Goal: Task Accomplishment & Management: Manage account settings

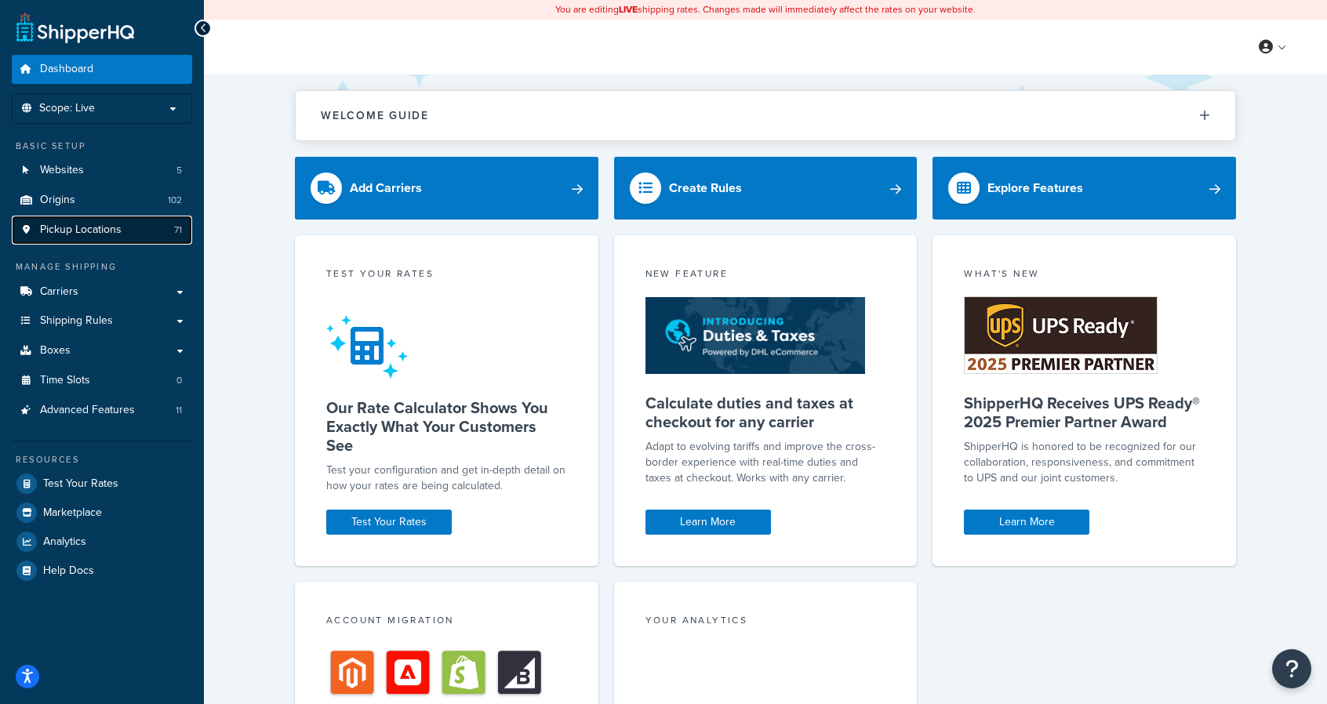
click at [72, 233] on span "Pickup Locations" at bounding box center [81, 229] width 82 height 13
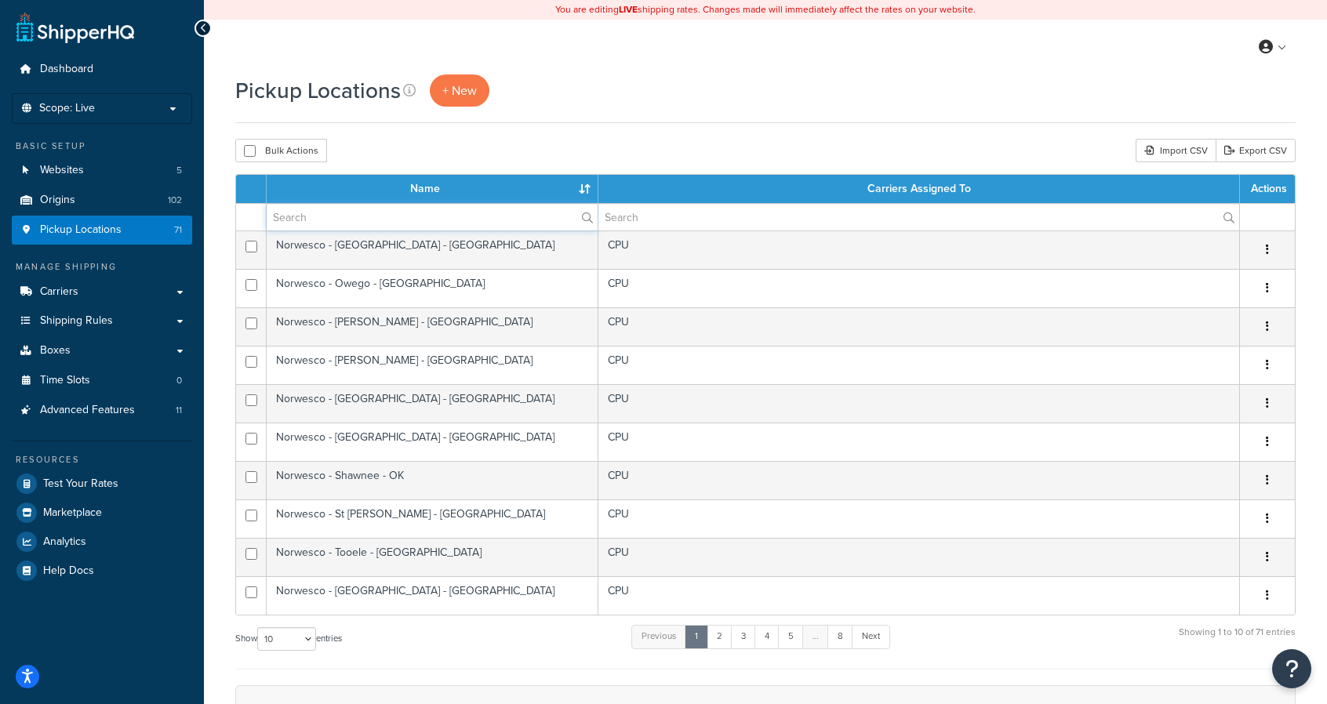
click at [374, 218] on input "text" at bounding box center [432, 217] width 331 height 27
type input "olive branch"
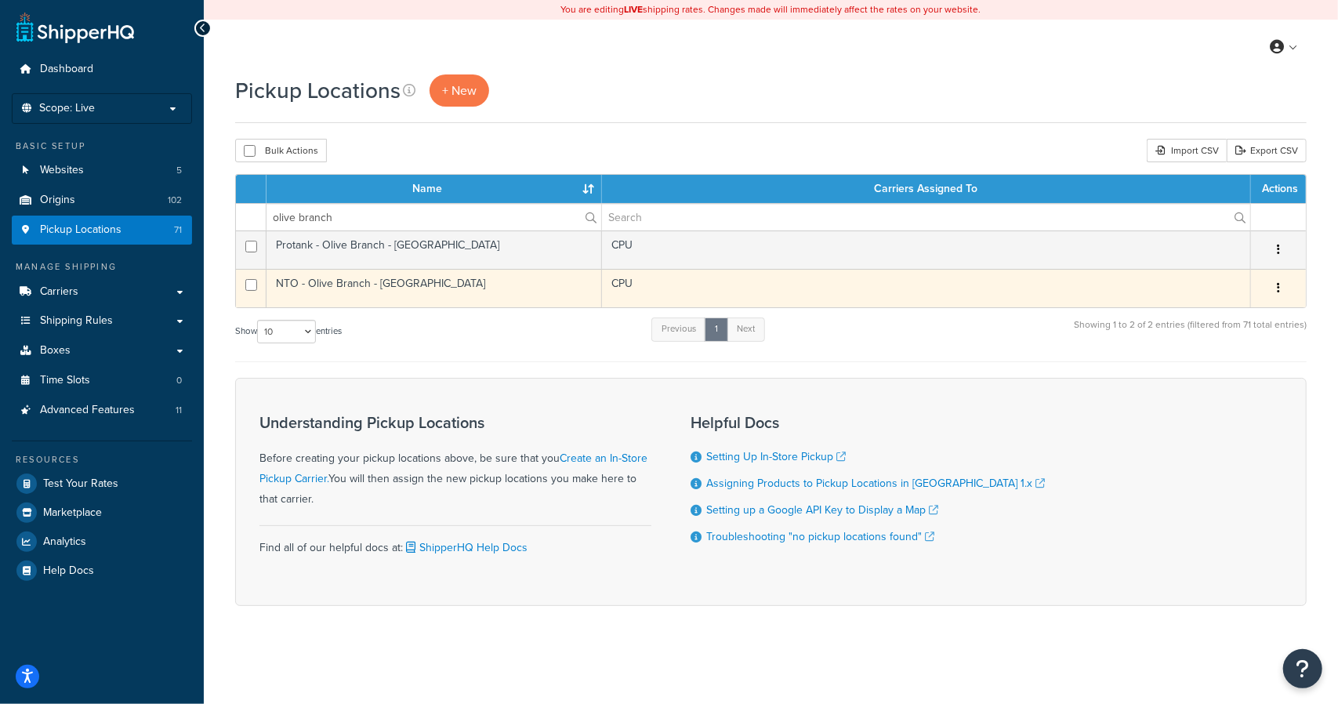
click at [483, 269] on td "NTO - Olive Branch - MS" at bounding box center [435, 288] width 336 height 38
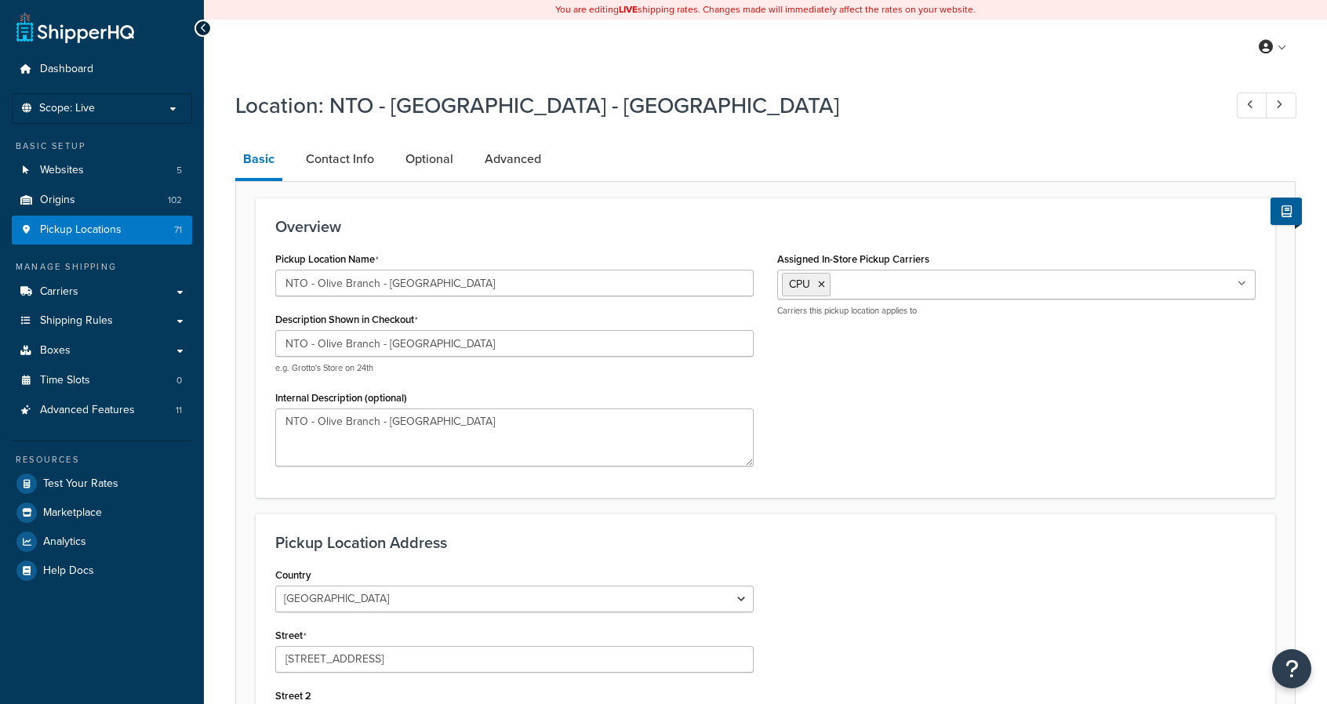
select select "24"
click at [350, 158] on link "Contact Info" at bounding box center [340, 159] width 84 height 38
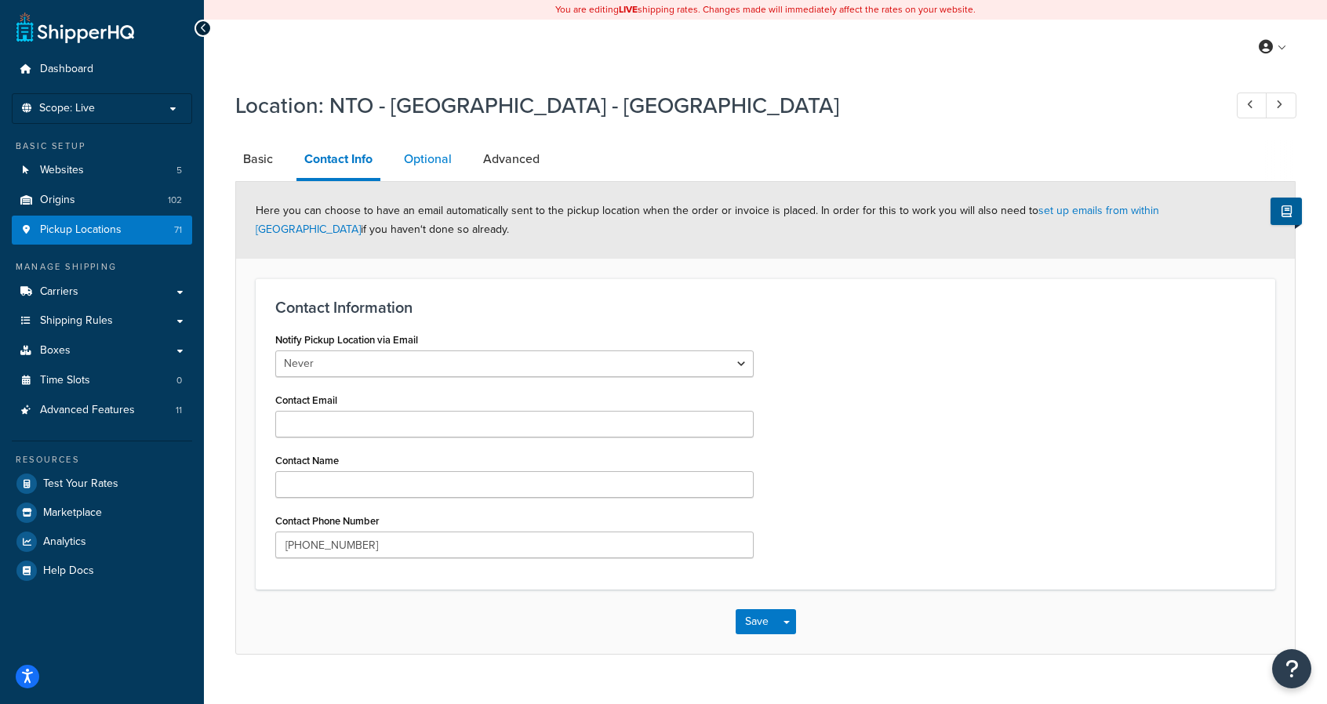
click at [431, 158] on link "Optional" at bounding box center [428, 159] width 64 height 38
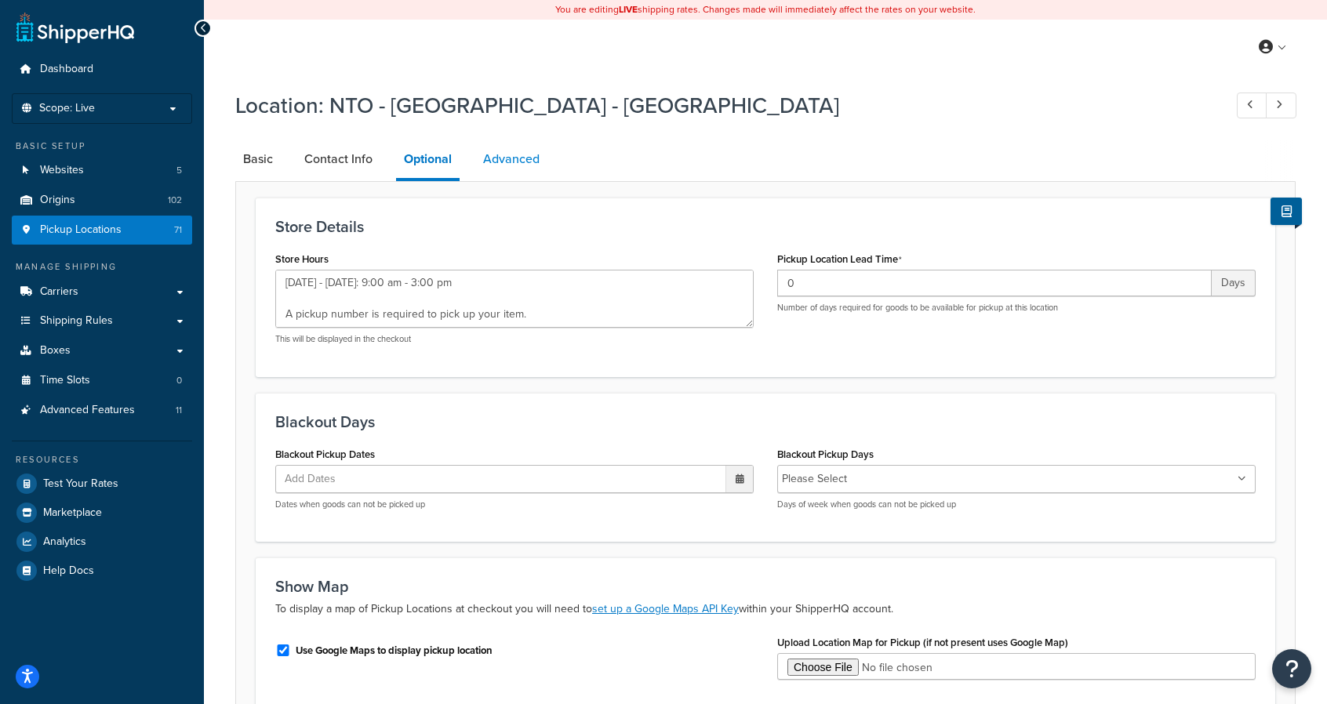
type textarea "[DATE] - [DATE]: 9:00 am - 3:00 pm A pickup number is required to pick up your …"
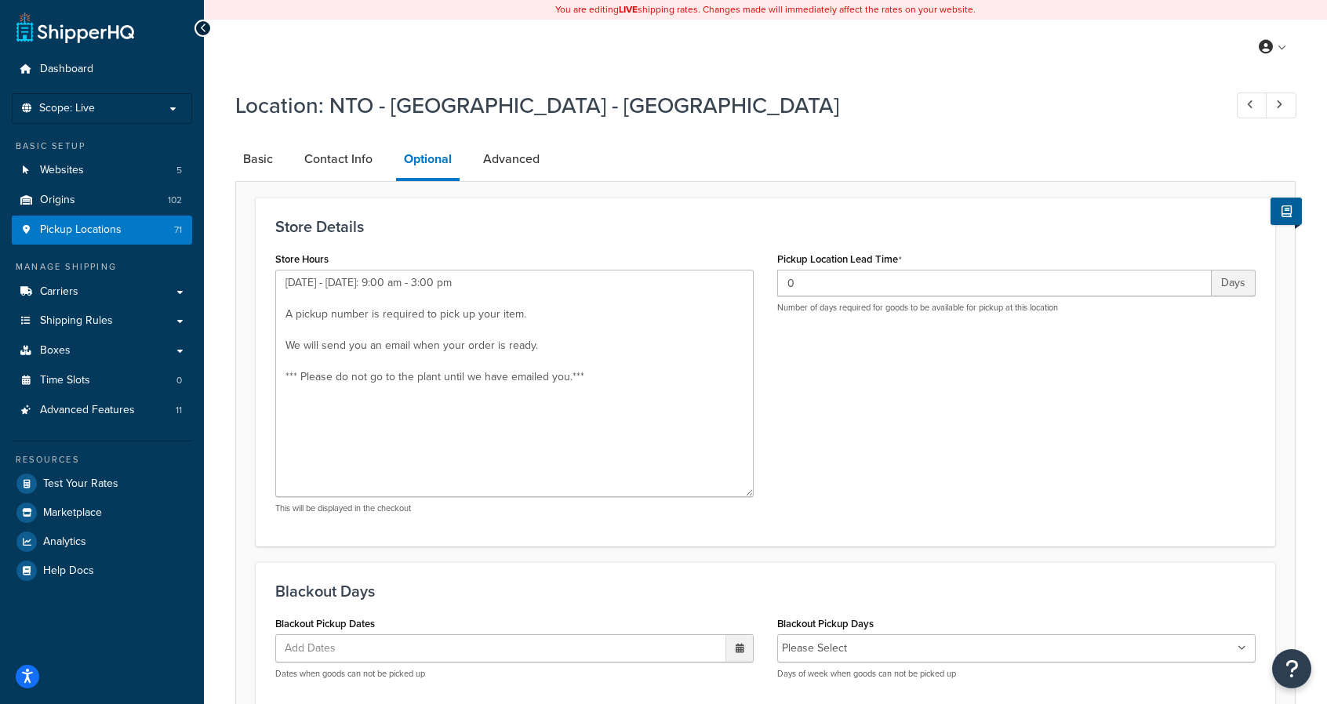
drag, startPoint x: 747, startPoint y: 323, endPoint x: 746, endPoint y: 493, distance: 170.1
click at [746, 493] on textarea "[DATE] - [DATE]: 9:00 am - 3:00 pm A pickup number is required to pick up your …" at bounding box center [514, 383] width 478 height 227
click at [508, 157] on link "Advanced" at bounding box center [511, 159] width 72 height 38
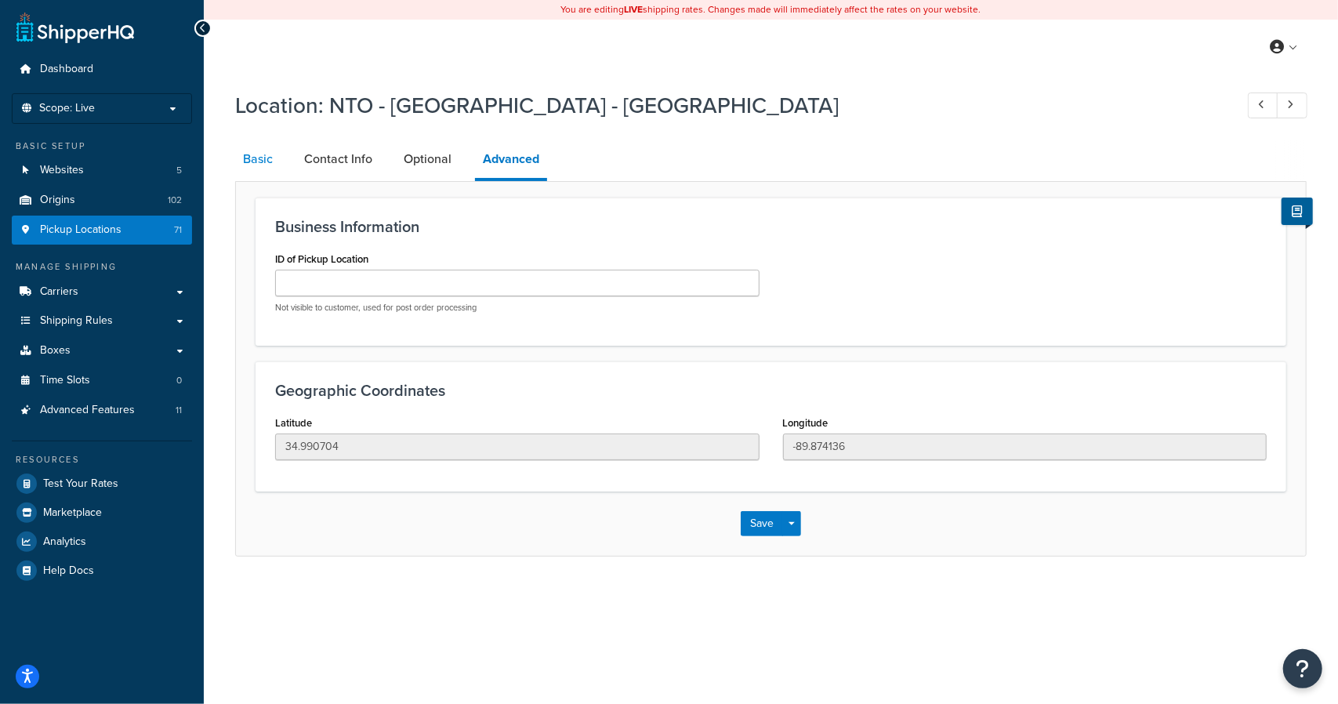
click at [235, 157] on link "Basic" at bounding box center [257, 159] width 45 height 38
select select "24"
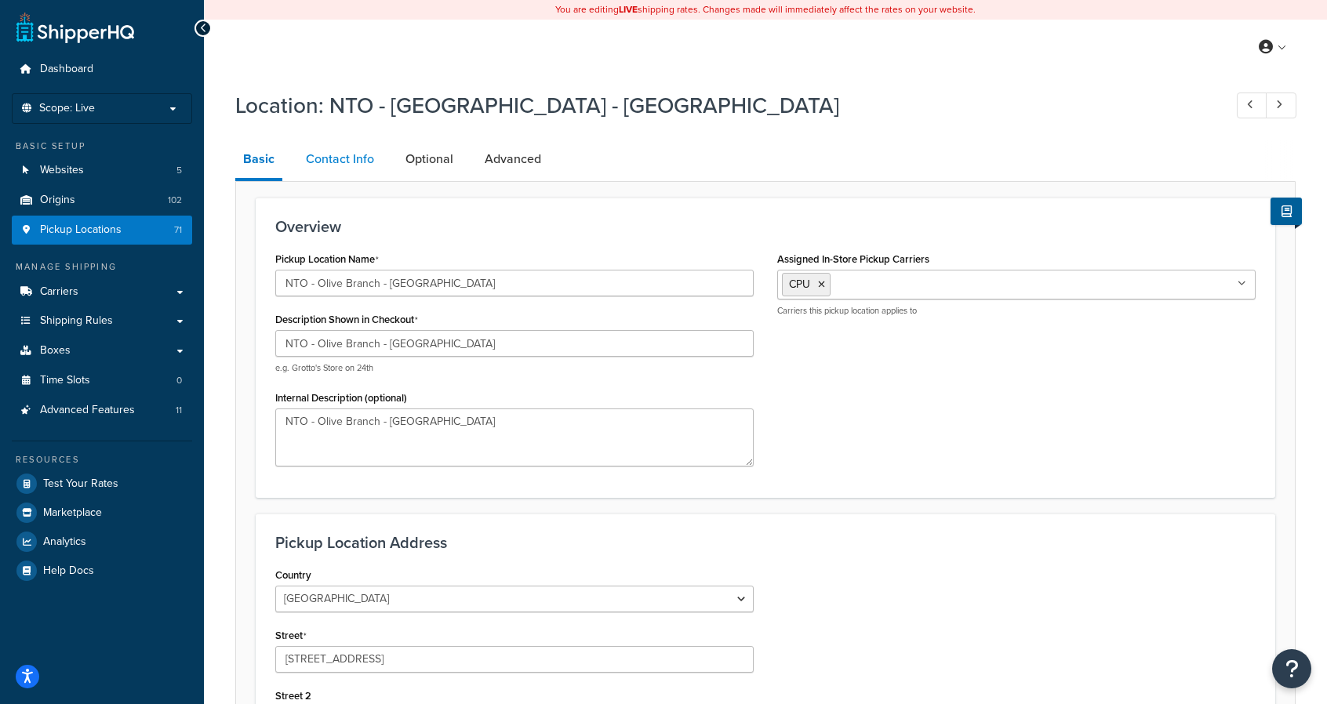
click at [344, 161] on link "Contact Info" at bounding box center [340, 159] width 84 height 38
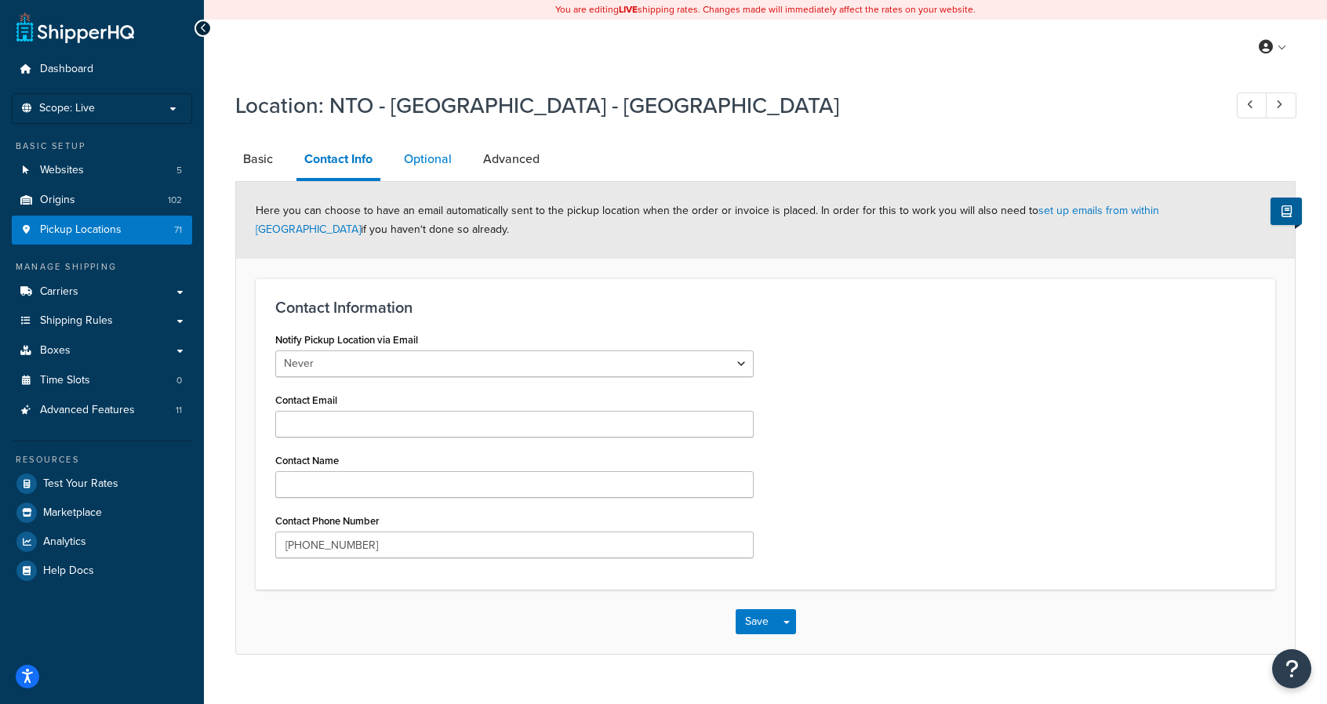
click at [437, 169] on link "Optional" at bounding box center [428, 159] width 64 height 38
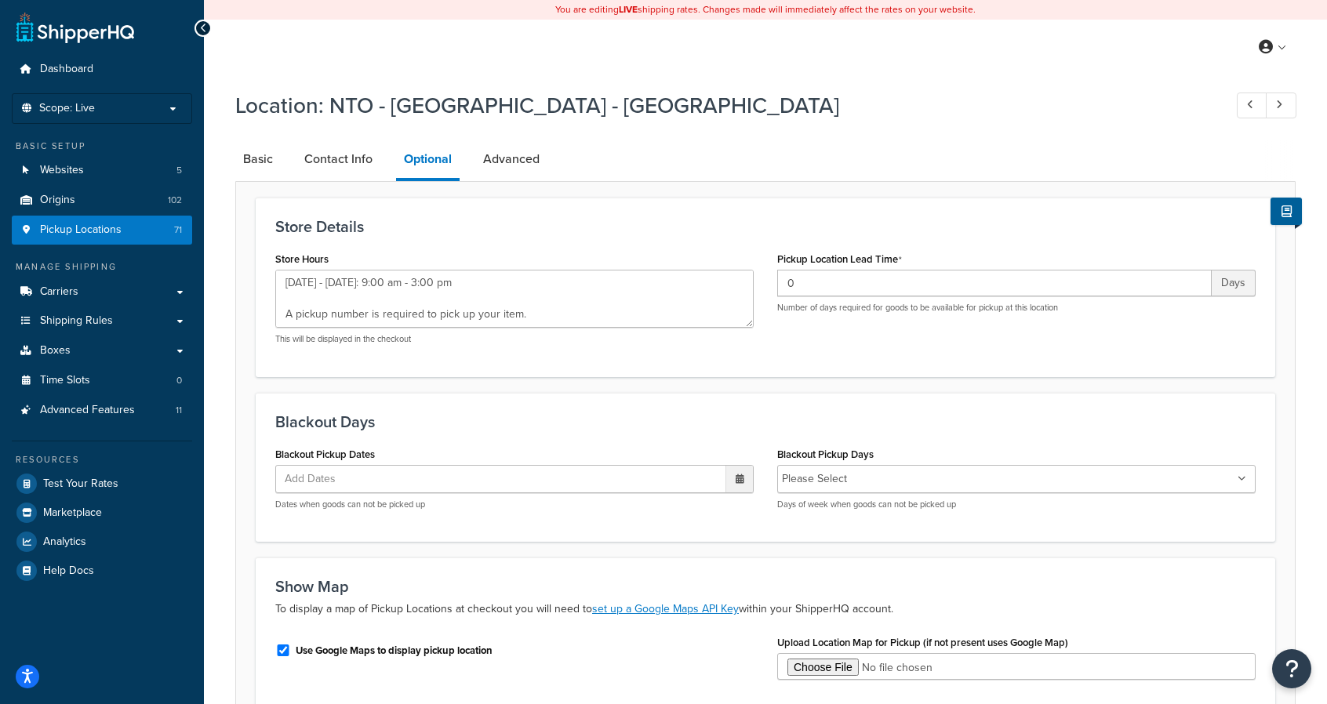
type textarea "[DATE] - [DATE]: 9:00 am - 3:00 pm A pickup number is required to pick up your …"
